Goal: Check status

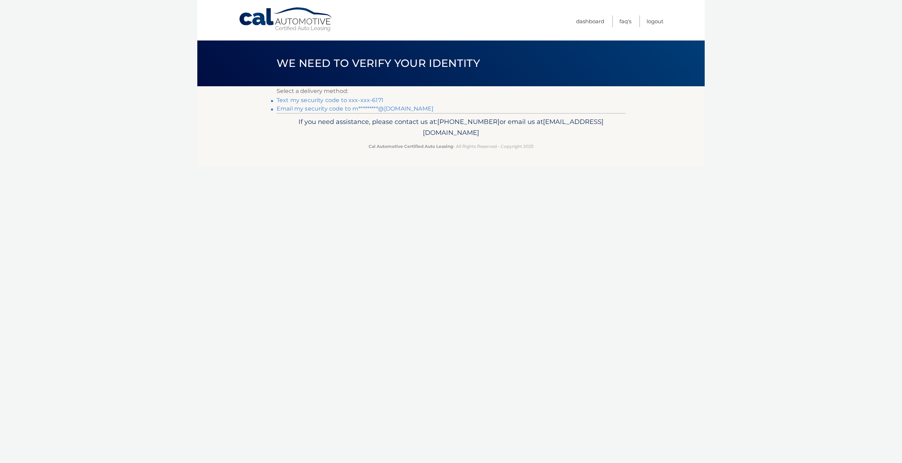
click at [359, 100] on link "Text my security code to xxx-xxx-6171" at bounding box center [330, 100] width 107 height 7
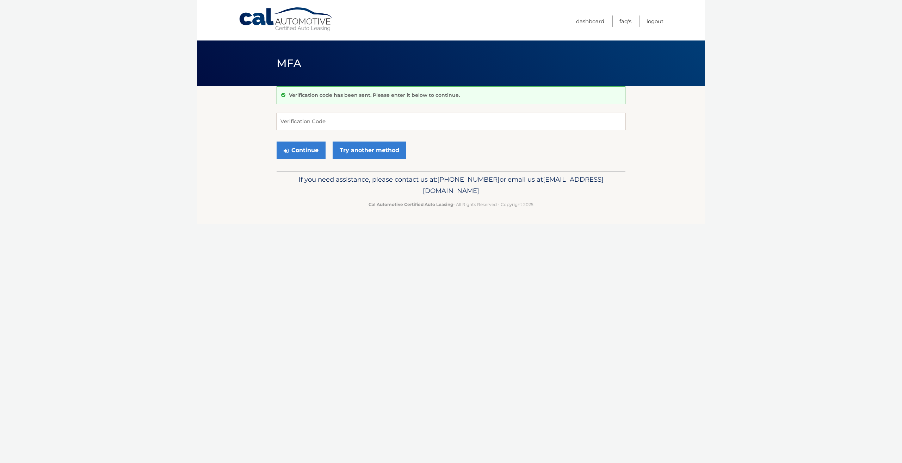
click at [352, 124] on input "Verification Code" at bounding box center [451, 122] width 349 height 18
type input "6"
type input "618935"
click at [294, 150] on button "Continue" at bounding box center [301, 151] width 49 height 18
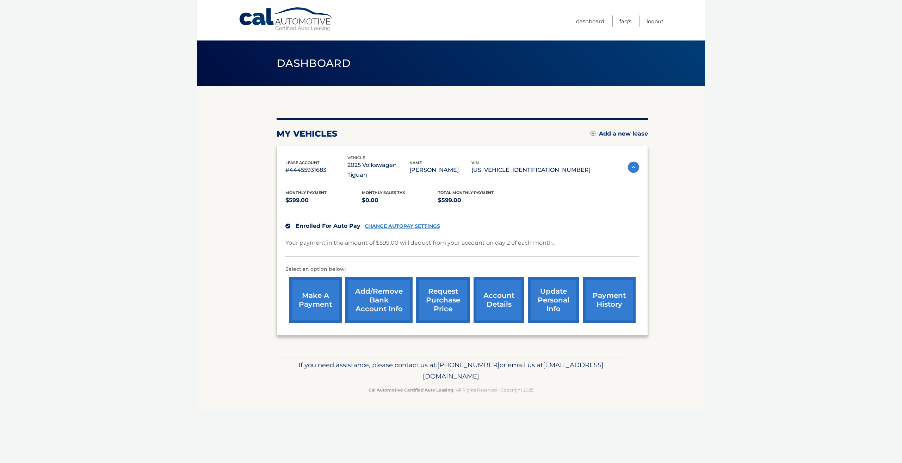
click at [599, 309] on link "payment history" at bounding box center [609, 300] width 53 height 46
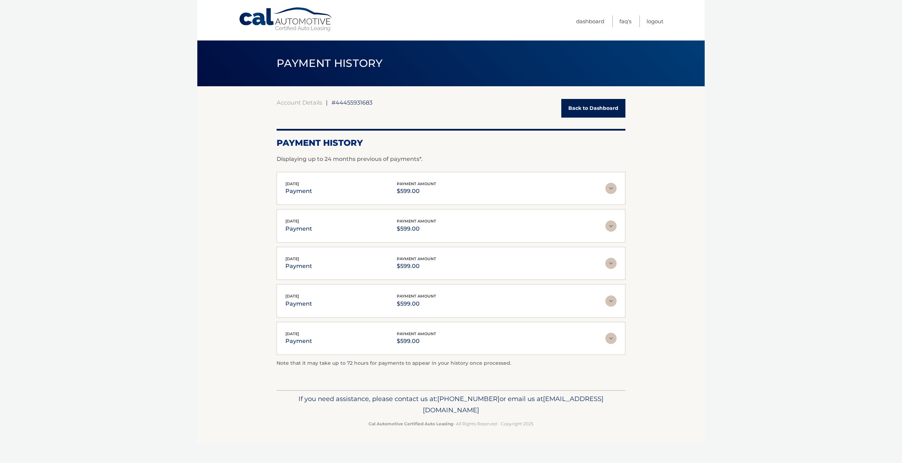
click at [611, 196] on div "[DATE] payment payment amount $599.00" at bounding box center [450, 189] width 331 height 16
